Goal: Communication & Community: Connect with others

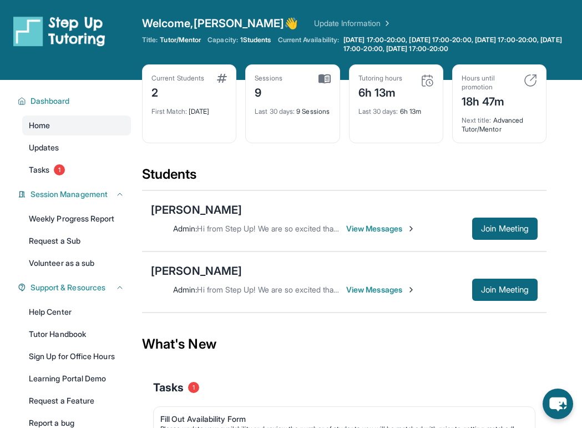
scroll to position [80, 0]
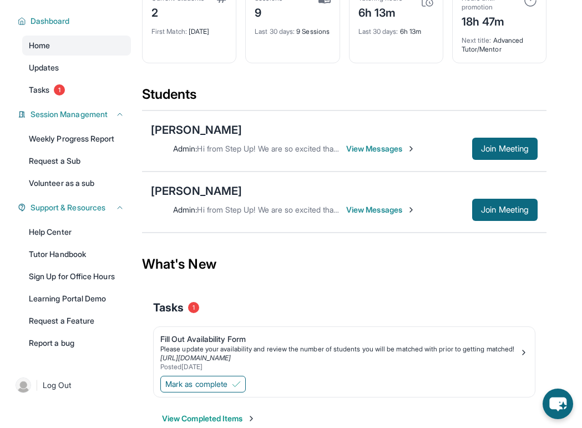
click at [389, 149] on span "View Messages" at bounding box center [380, 148] width 69 height 11
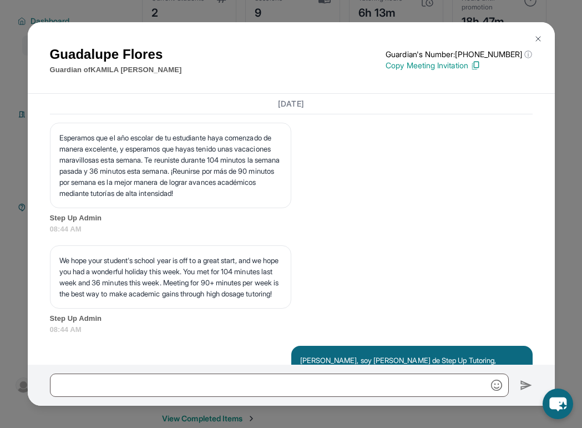
scroll to position [3237, 0]
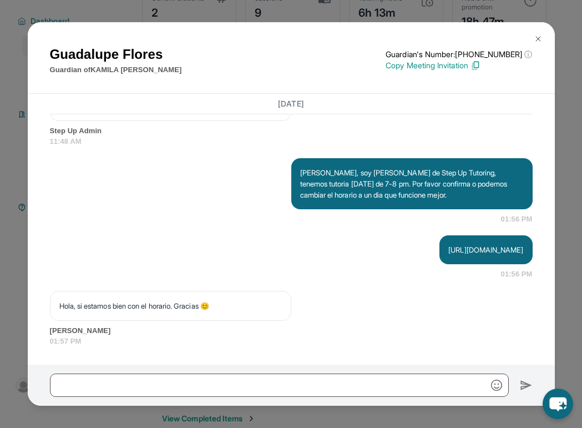
click at [539, 41] on img at bounding box center [538, 38] width 9 height 9
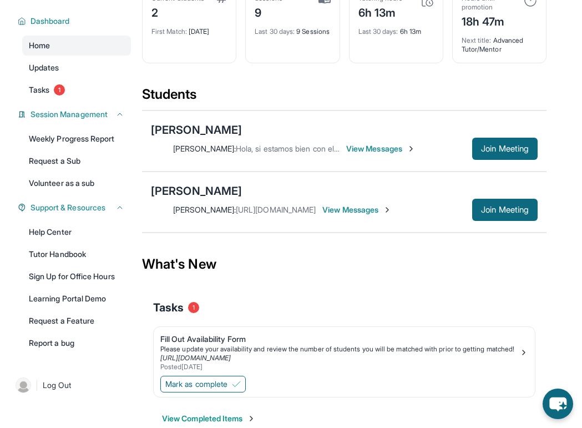
click at [392, 210] on span "View Messages" at bounding box center [356, 209] width 69 height 11
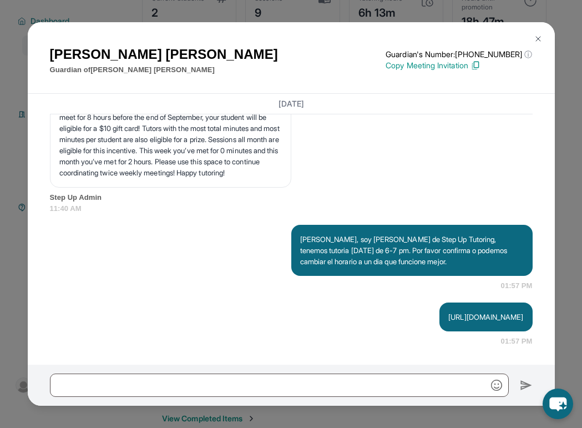
scroll to position [3530, 0]
click at [538, 41] on img at bounding box center [538, 38] width 9 height 9
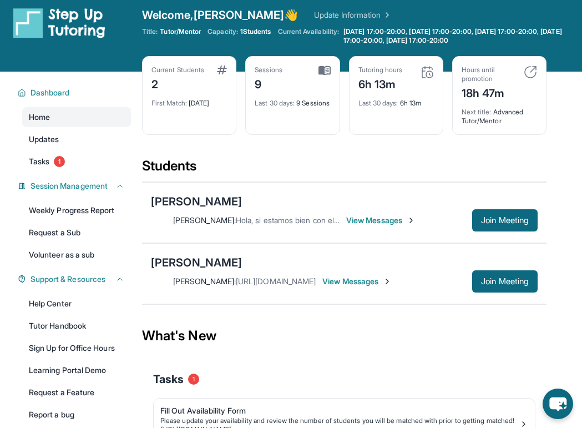
scroll to position [0, 0]
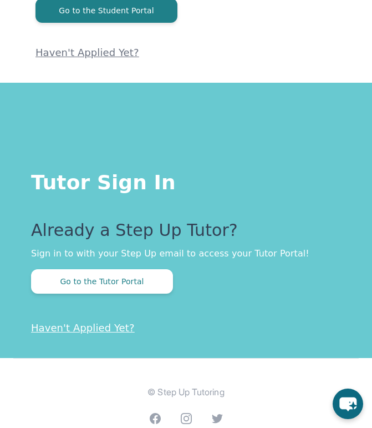
scroll to position [190, 0]
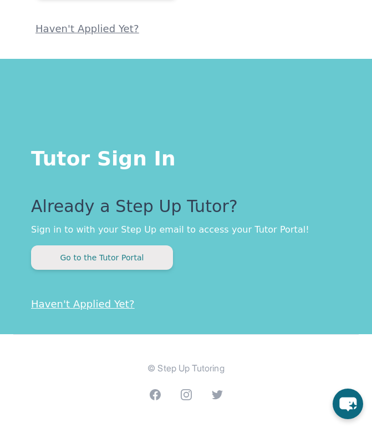
click at [124, 259] on button "Go to the Tutor Portal" at bounding box center [102, 257] width 142 height 24
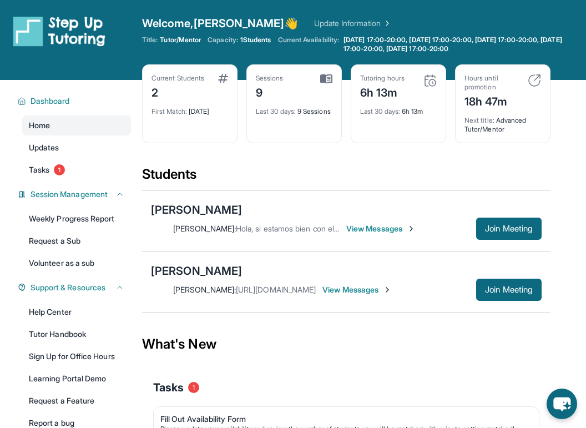
click at [372, 287] on img at bounding box center [387, 289] width 9 height 9
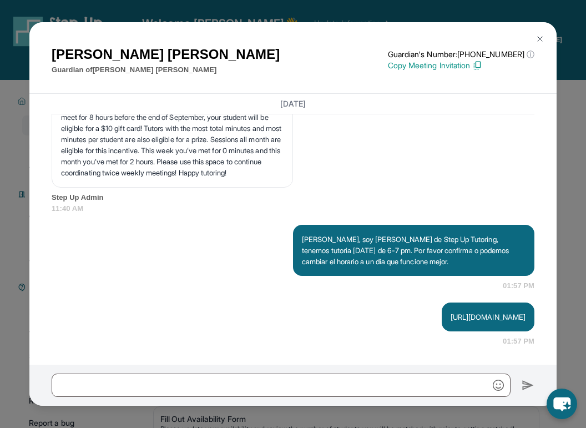
scroll to position [3469, 0]
click at [372, 39] on button at bounding box center [540, 39] width 22 height 22
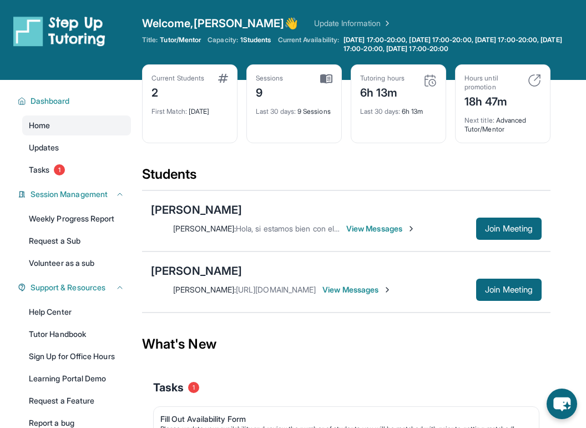
click at [372, 291] on span "View Messages" at bounding box center [356, 289] width 69 height 11
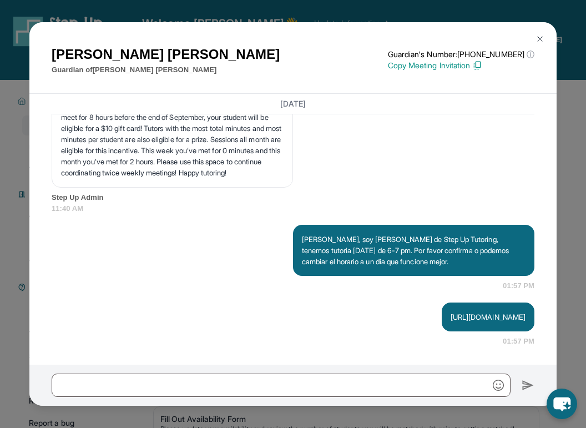
scroll to position [3530, 0]
click at [372, 37] on img at bounding box center [540, 38] width 9 height 9
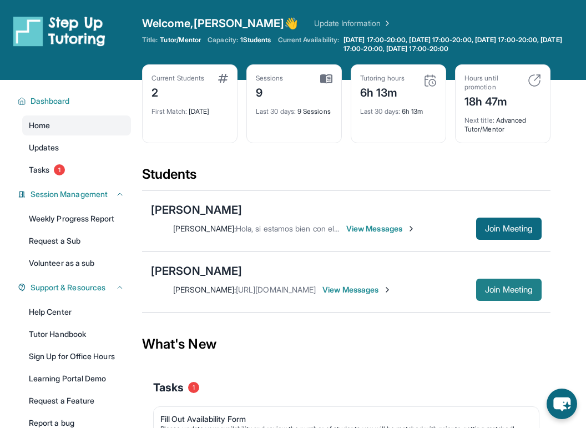
click at [372, 284] on button "Join Meeting" at bounding box center [508, 290] width 65 height 22
